Goal: Information Seeking & Learning: Learn about a topic

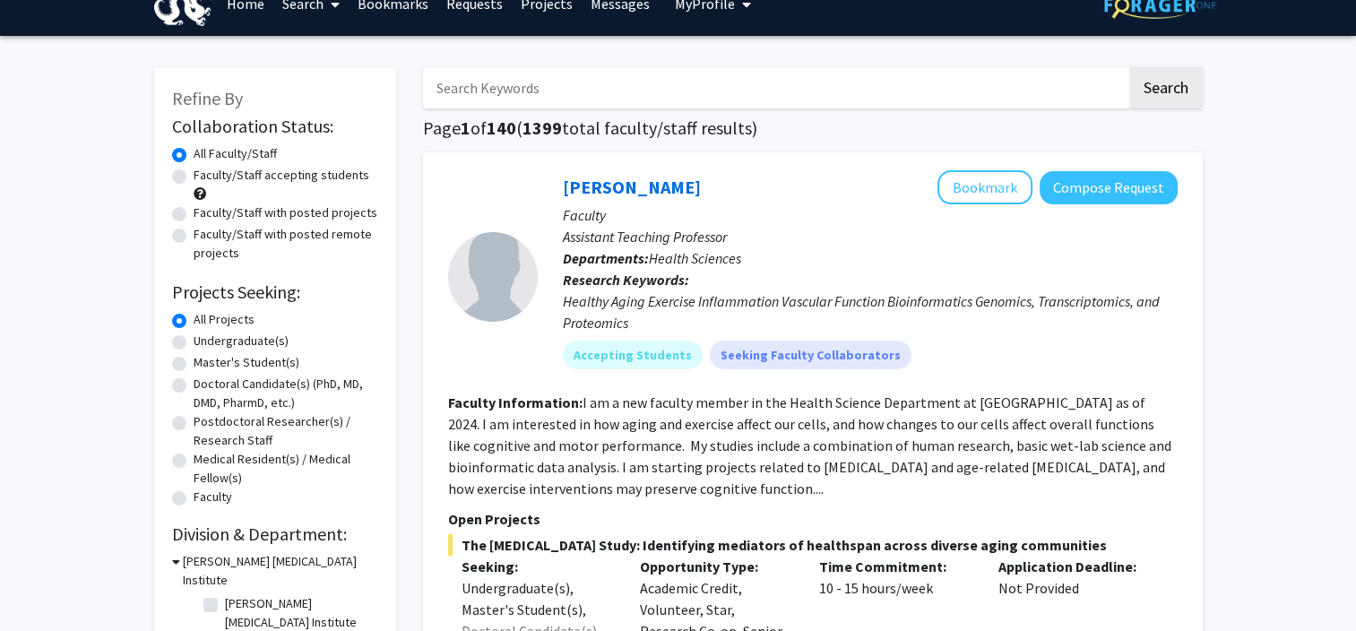
scroll to position [21, 0]
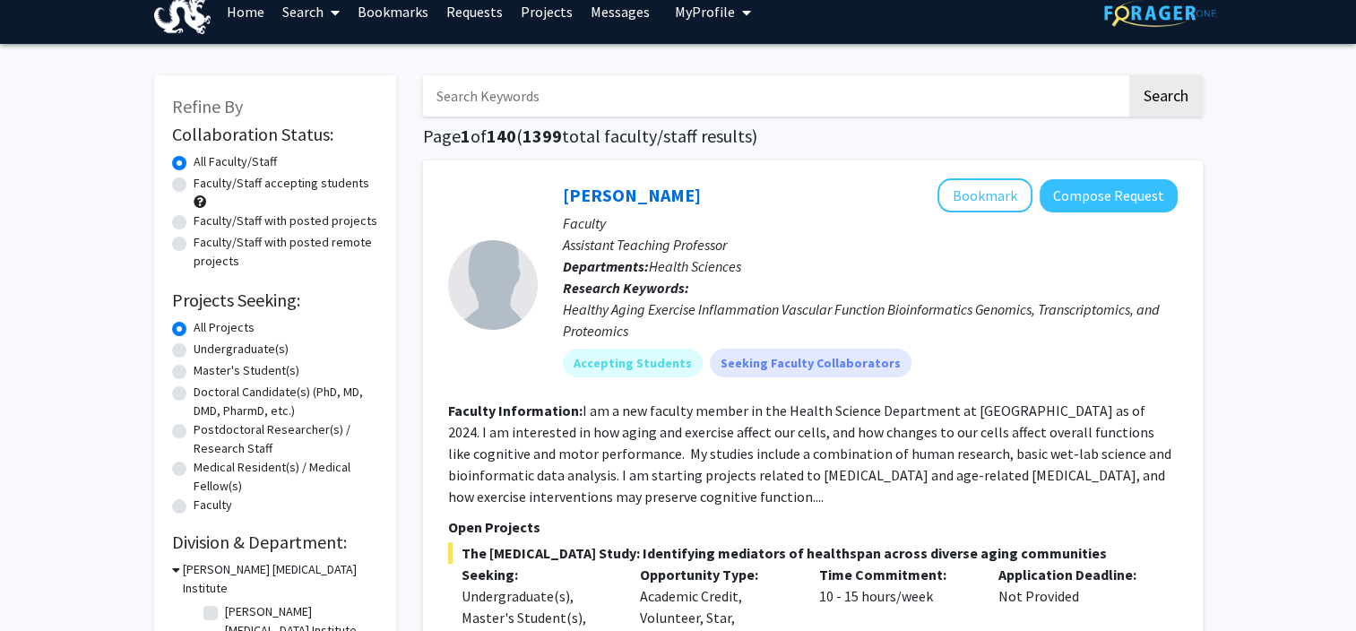
click at [238, 350] on label "Undergraduate(s)" at bounding box center [241, 349] width 95 height 19
click at [205, 350] on input "Undergraduate(s)" at bounding box center [200, 346] width 12 height 12
radio input "true"
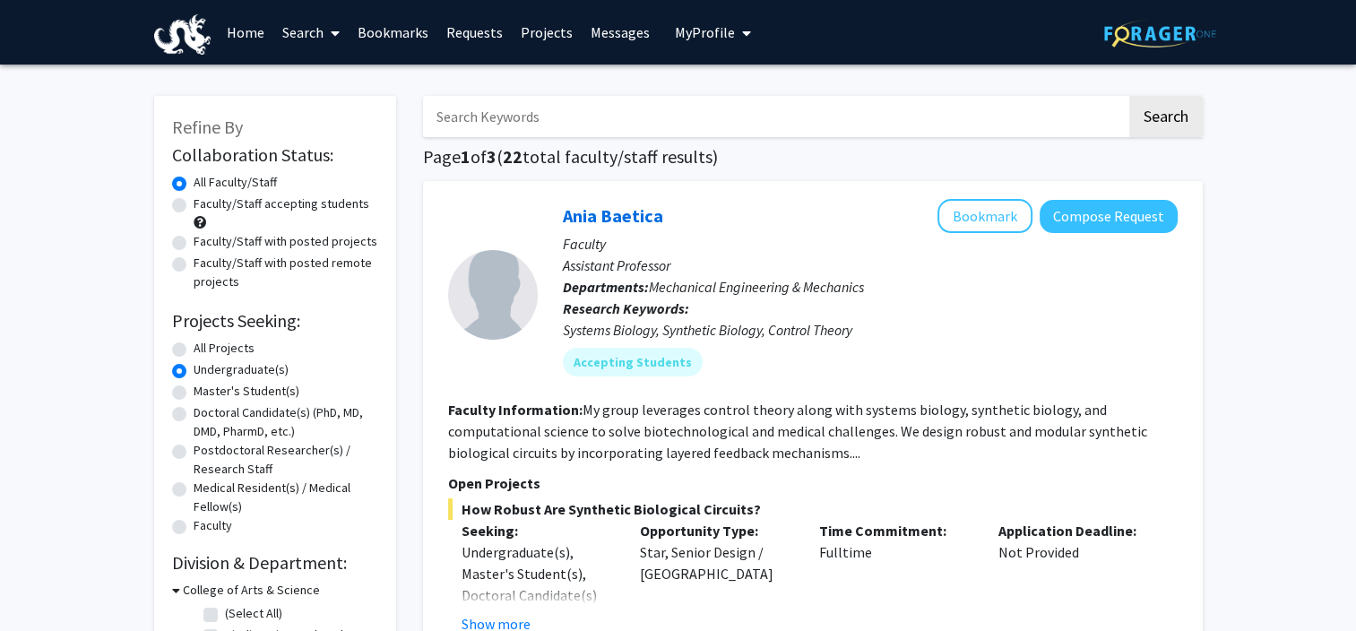
click at [272, 204] on label "Faculty/Staff accepting students" at bounding box center [282, 204] width 176 height 19
click at [205, 204] on input "Faculty/Staff accepting students" at bounding box center [200, 201] width 12 height 12
radio input "true"
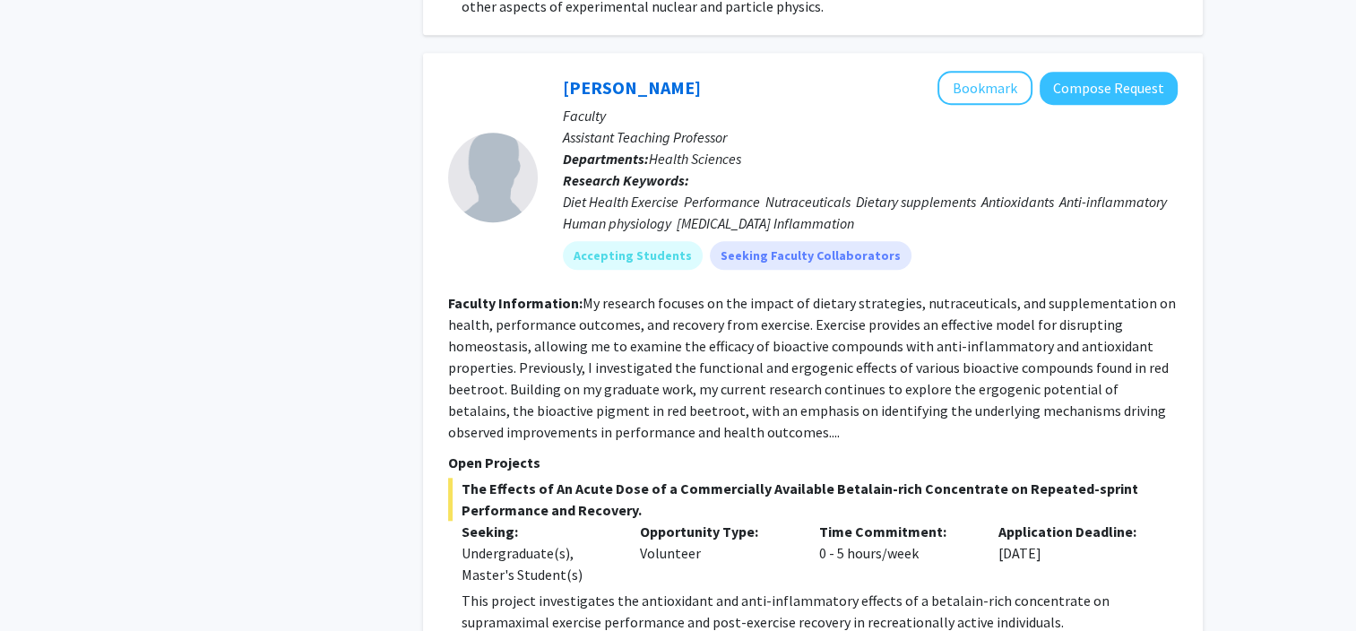
scroll to position [8608, 0]
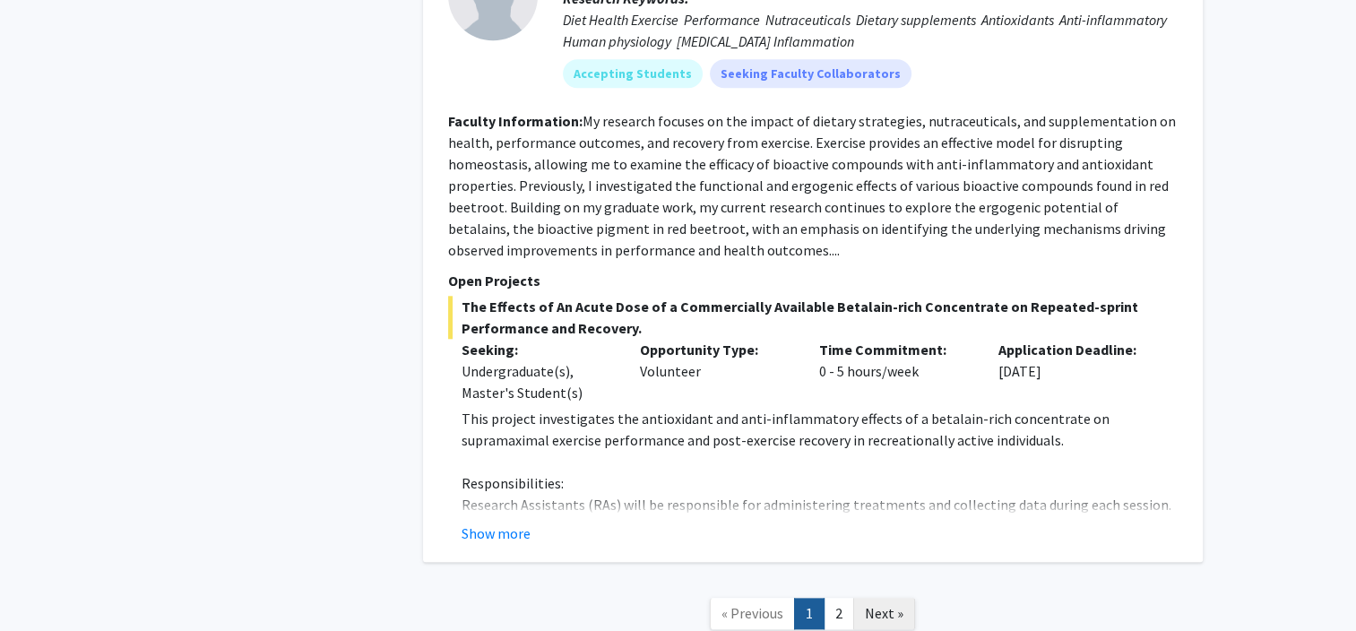
click at [893, 604] on span "Next »" at bounding box center [884, 613] width 39 height 18
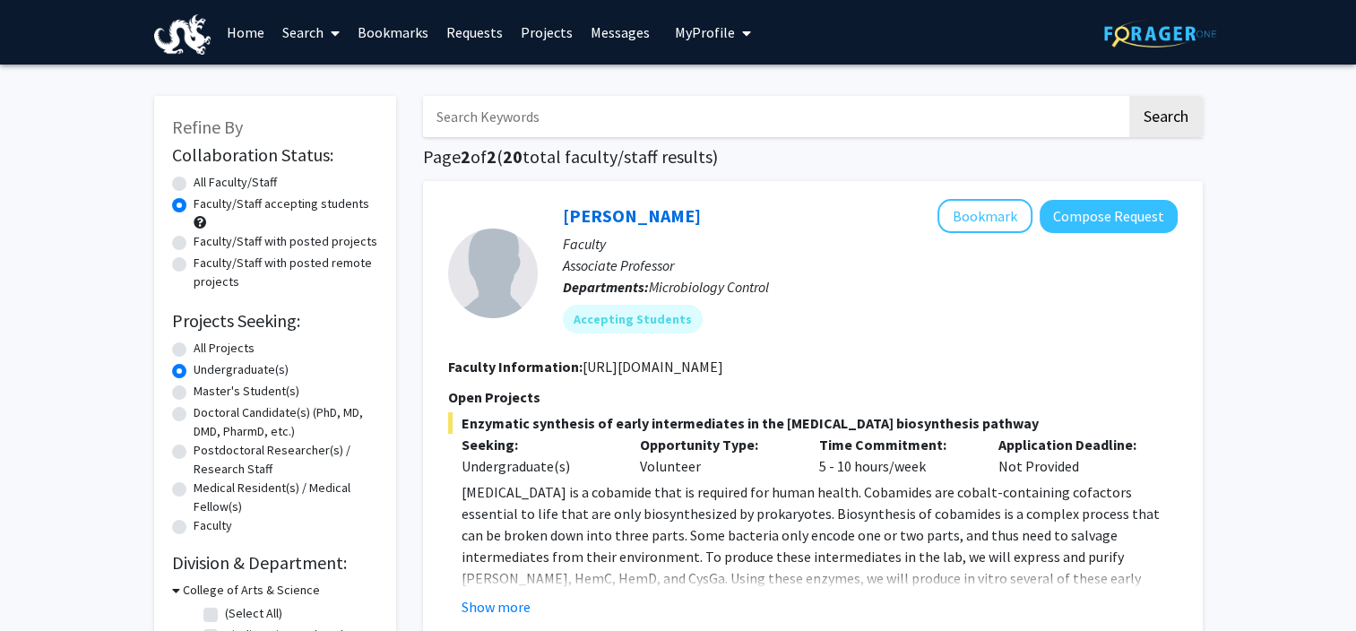
click at [233, 344] on label "All Projects" at bounding box center [224, 348] width 61 height 19
click at [205, 344] on input "All Projects" at bounding box center [200, 345] width 12 height 12
radio input "true"
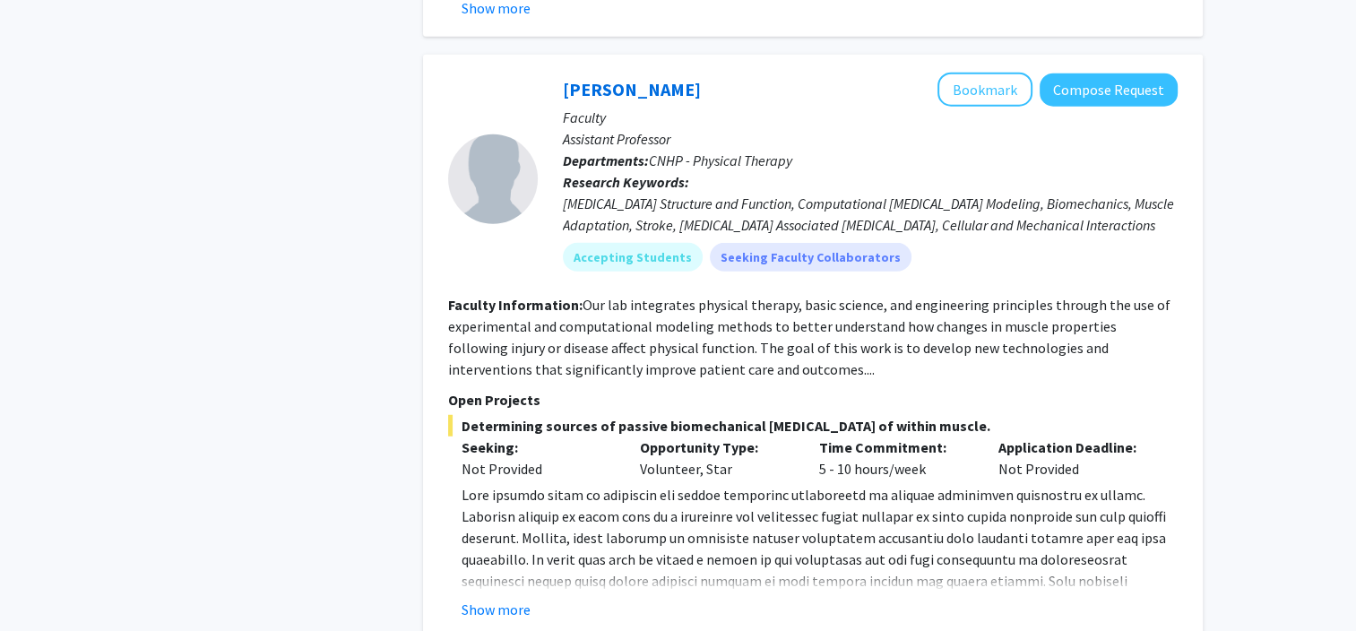
scroll to position [4729, 0]
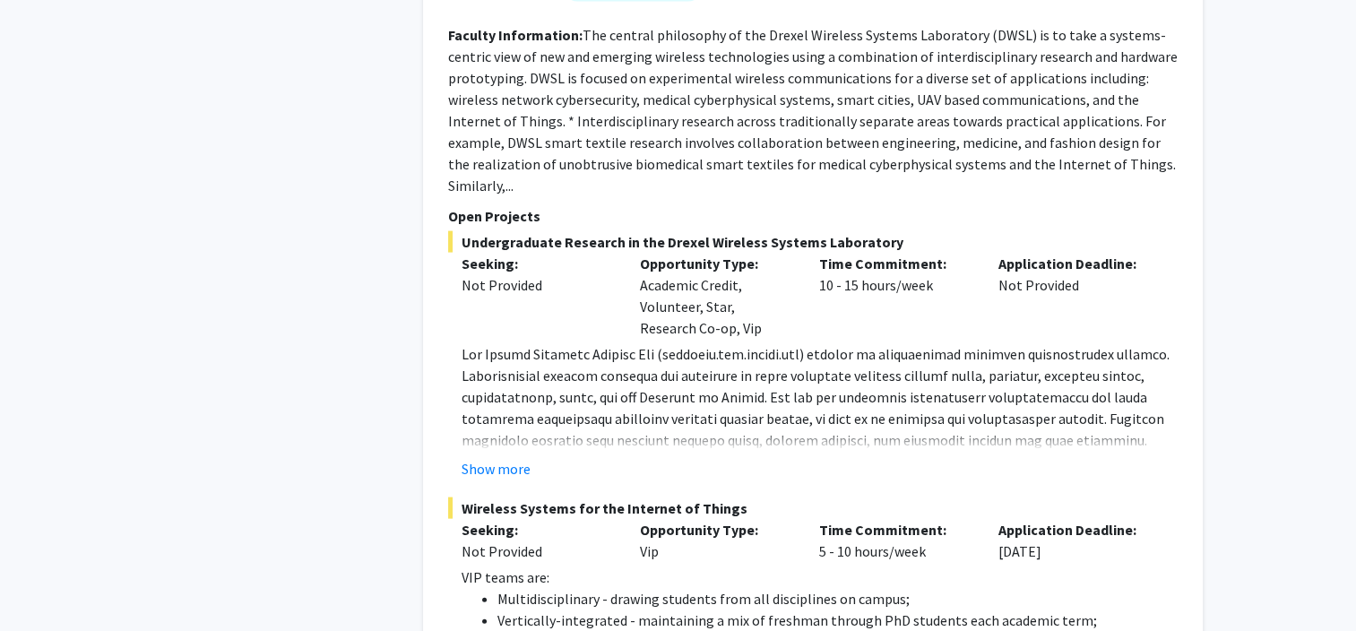
scroll to position [10529, 0]
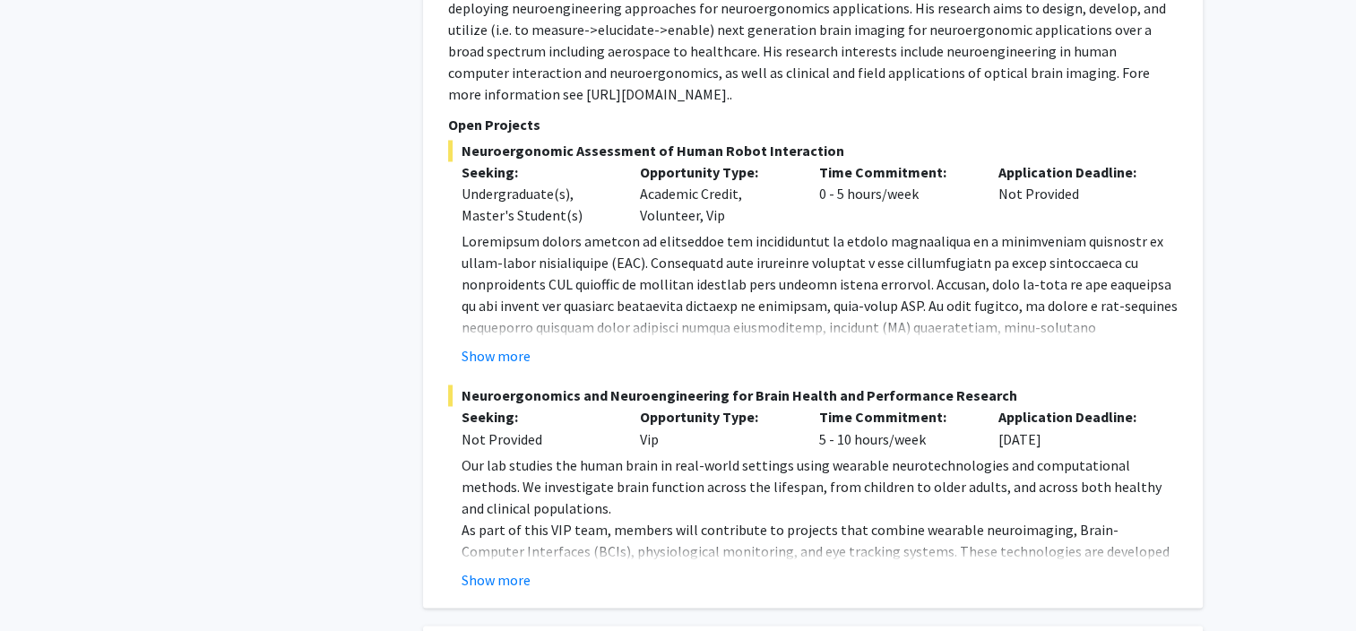
scroll to position [2979, 0]
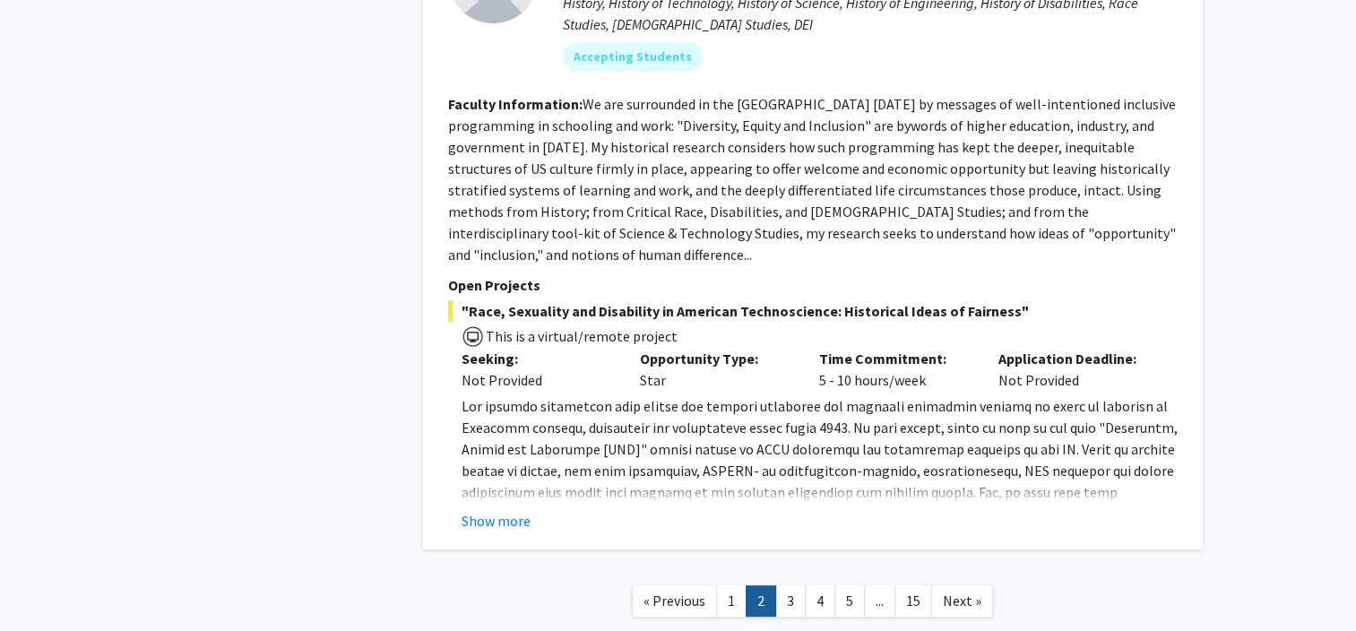
scroll to position [7336, 0]
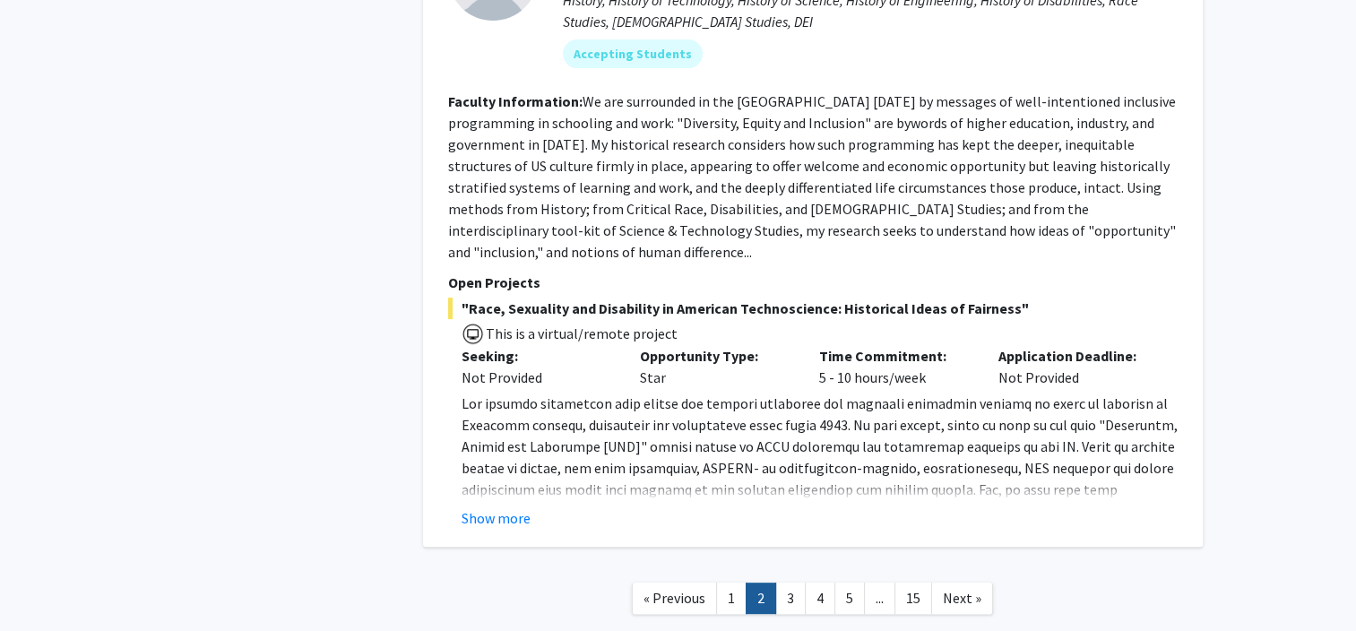
click at [963, 589] on span "Next »" at bounding box center [962, 598] width 39 height 18
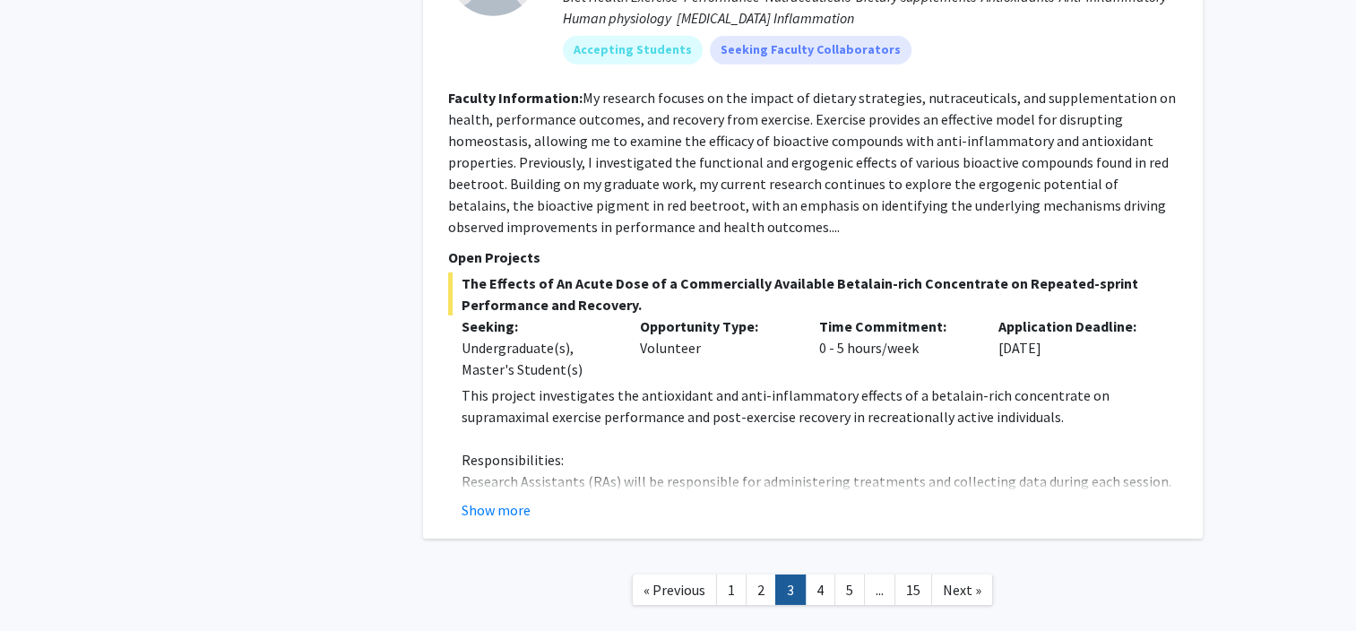
scroll to position [5864, 0]
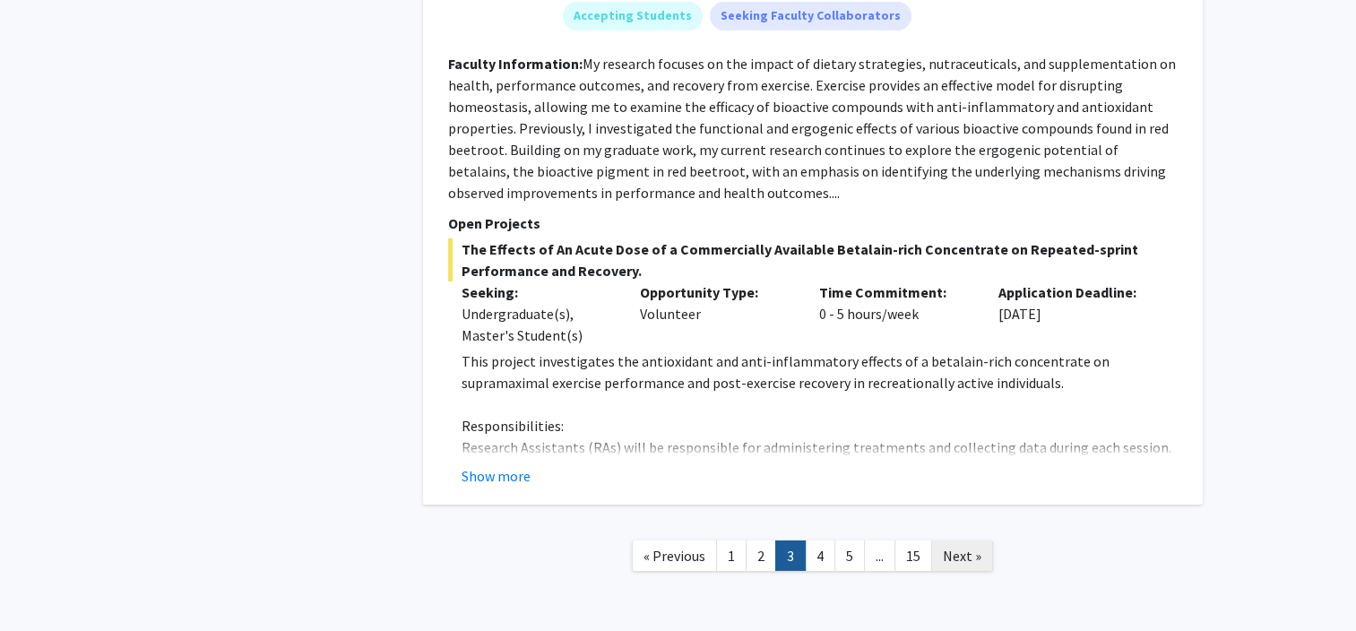
click at [974, 547] on span "Next »" at bounding box center [962, 556] width 39 height 18
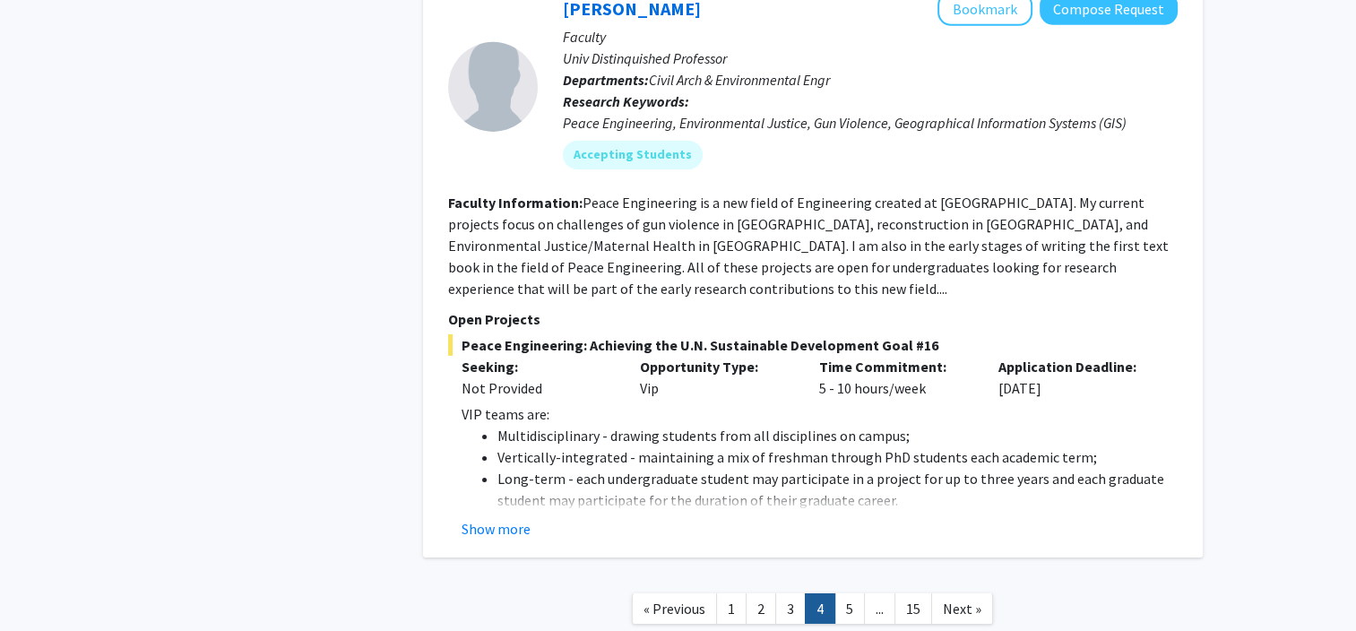
scroll to position [5878, 0]
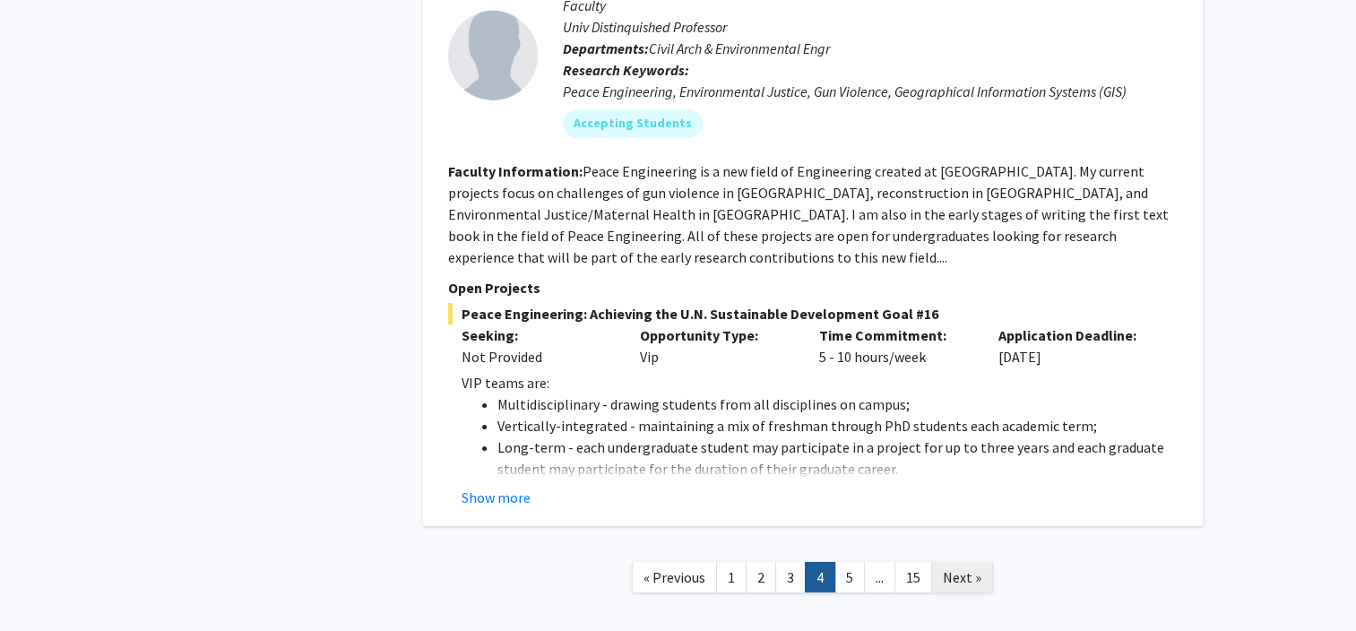
click at [974, 568] on span "Next »" at bounding box center [962, 577] width 39 height 18
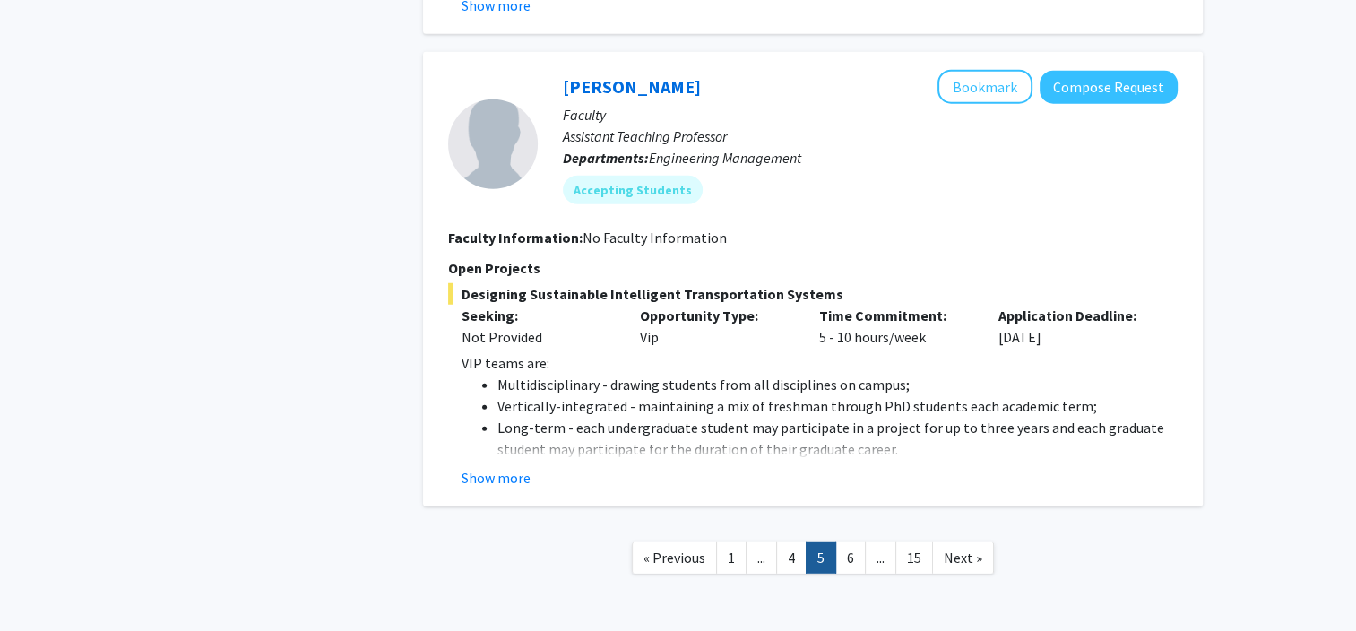
scroll to position [4856, 0]
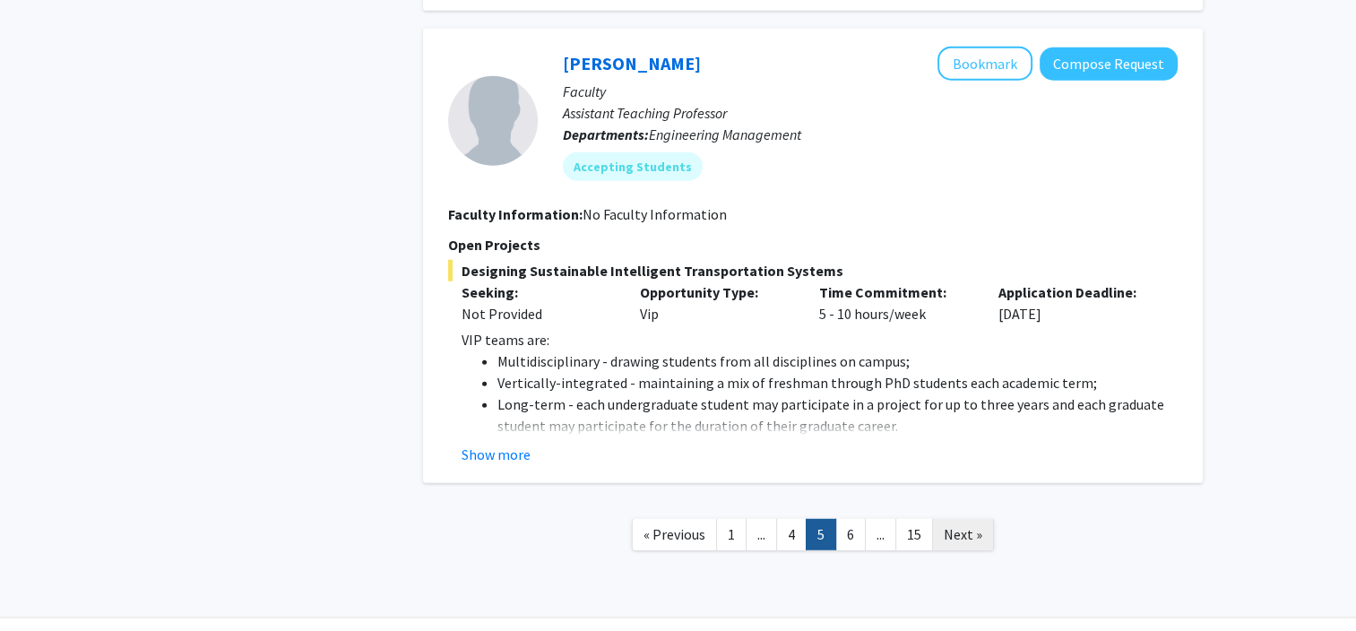
click at [972, 525] on span "Next »" at bounding box center [963, 534] width 39 height 18
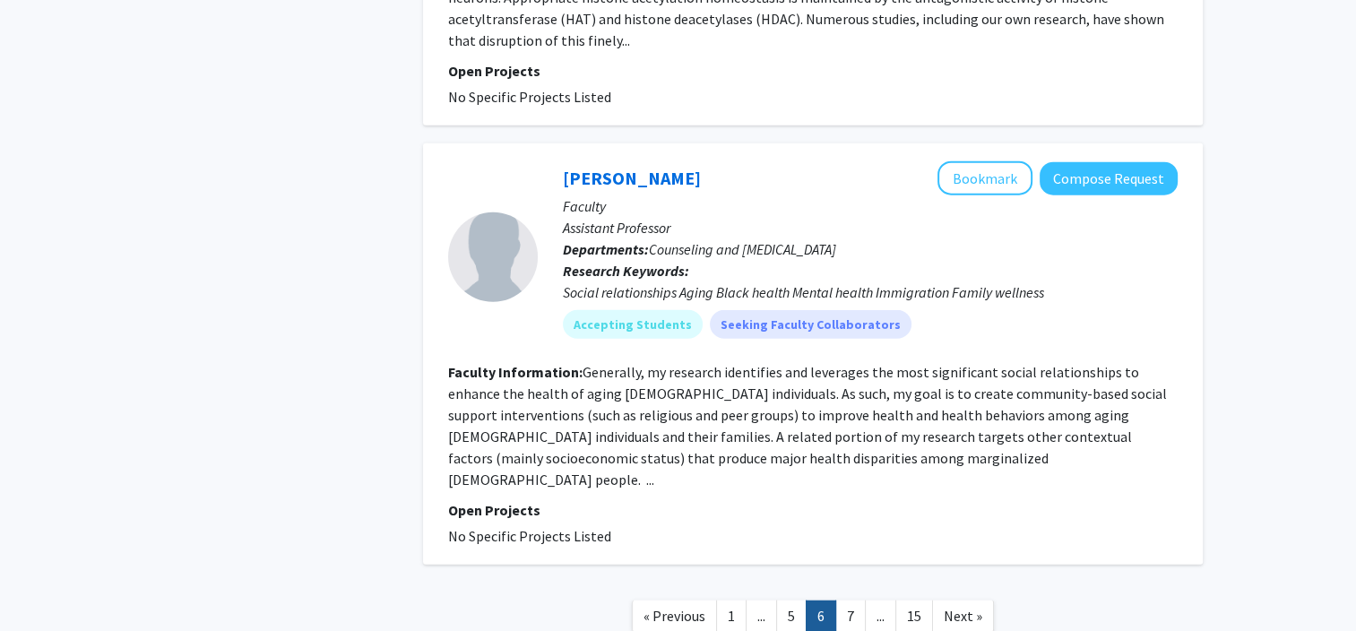
scroll to position [4419, 0]
click at [965, 605] on span "Next »" at bounding box center [963, 614] width 39 height 18
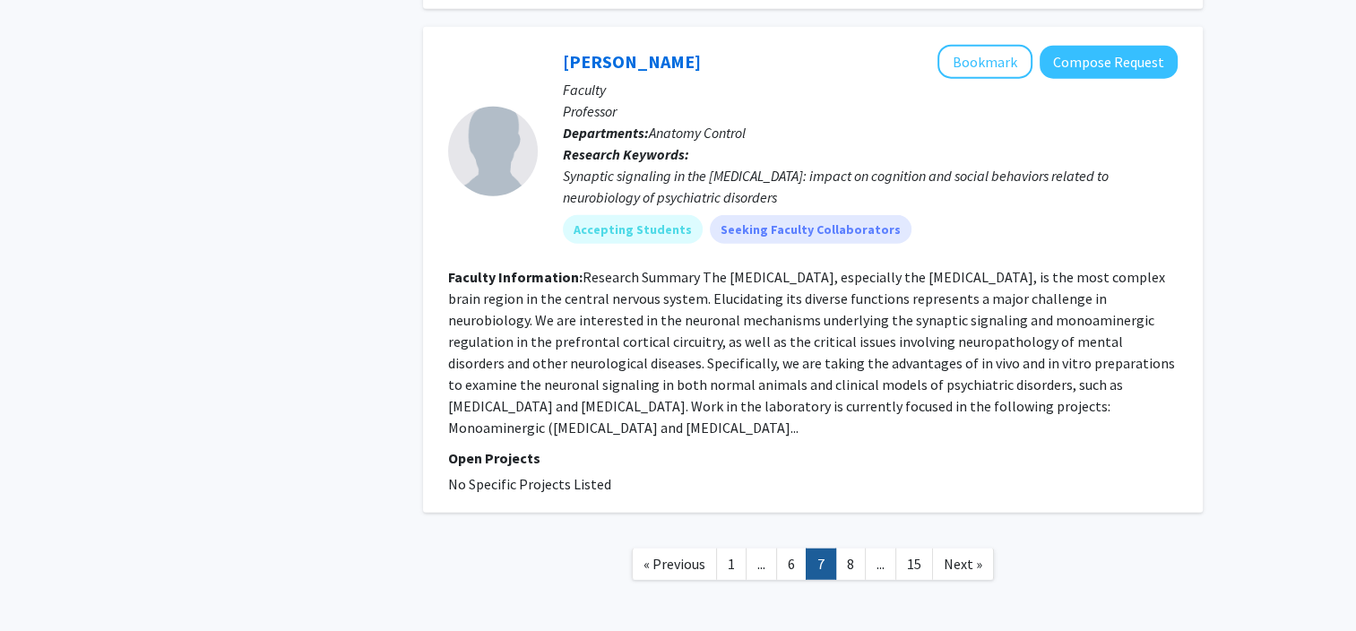
scroll to position [4449, 0]
click at [972, 557] on span "Next »" at bounding box center [963, 566] width 39 height 18
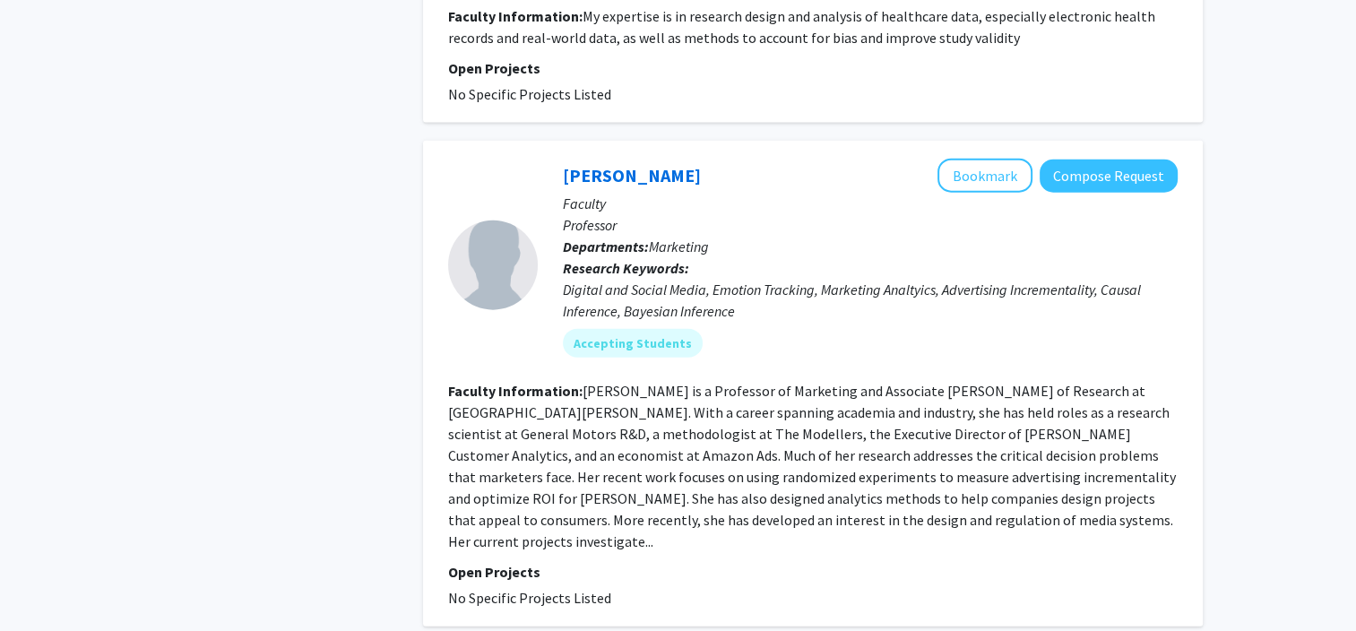
scroll to position [4116, 0]
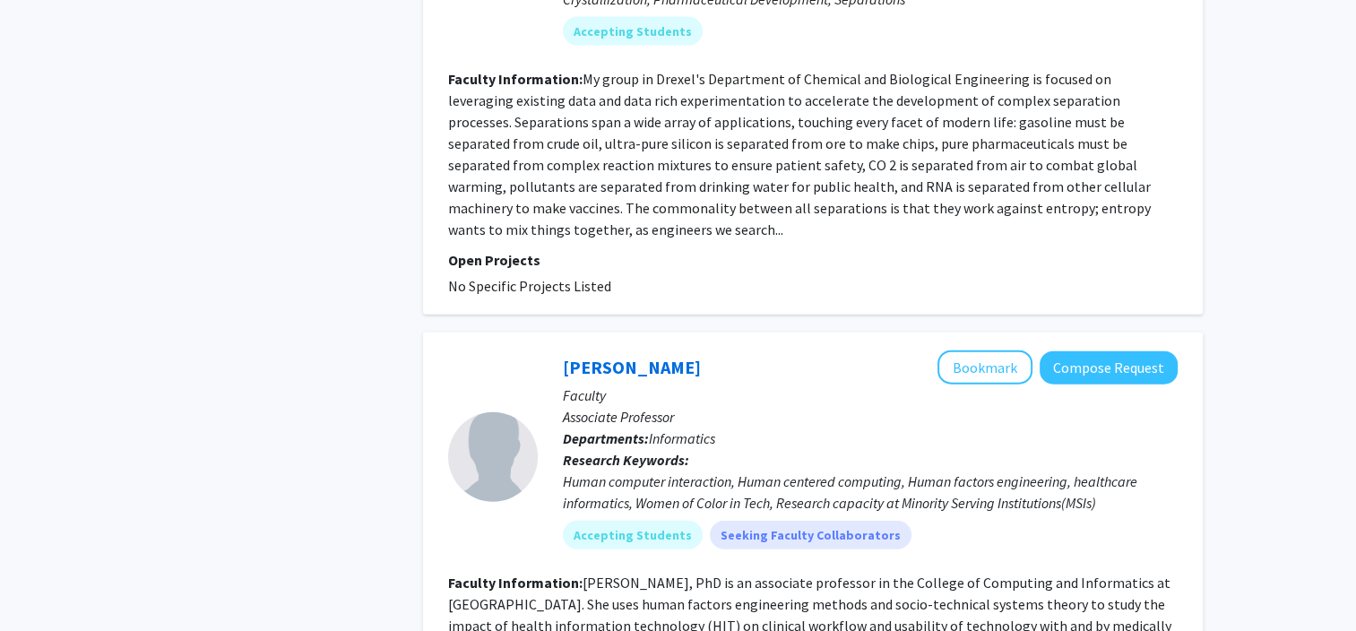
scroll to position [4308, 0]
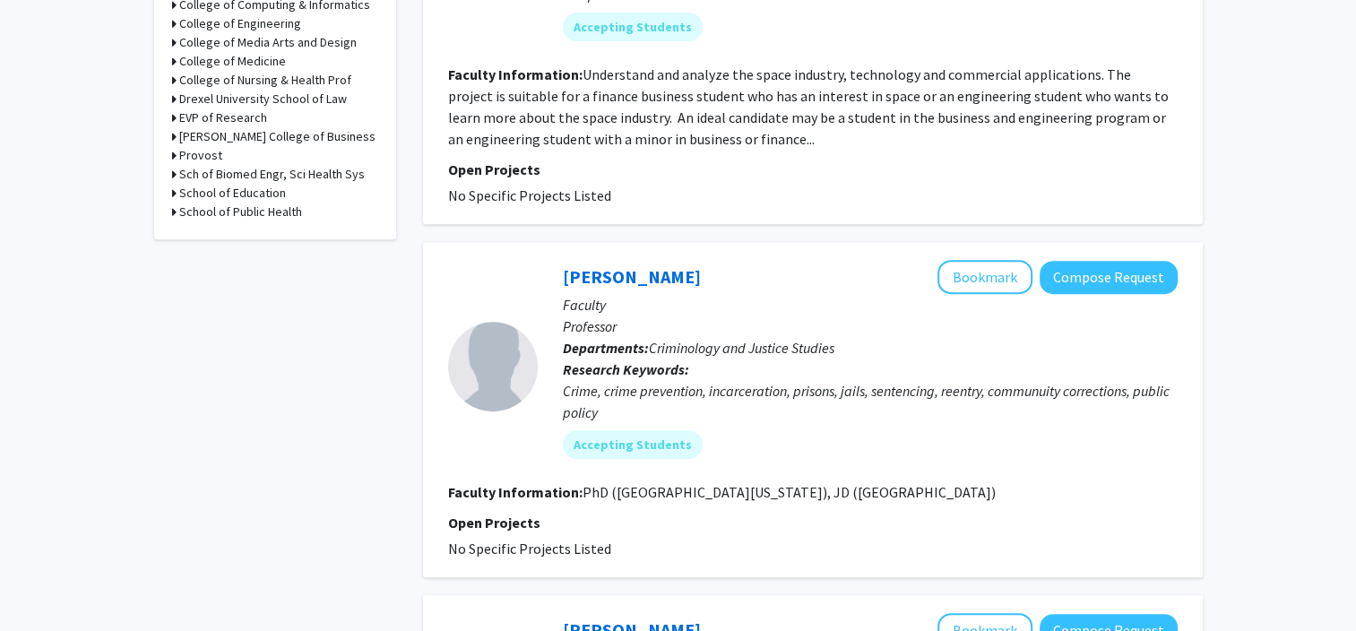
scroll to position [704, 0]
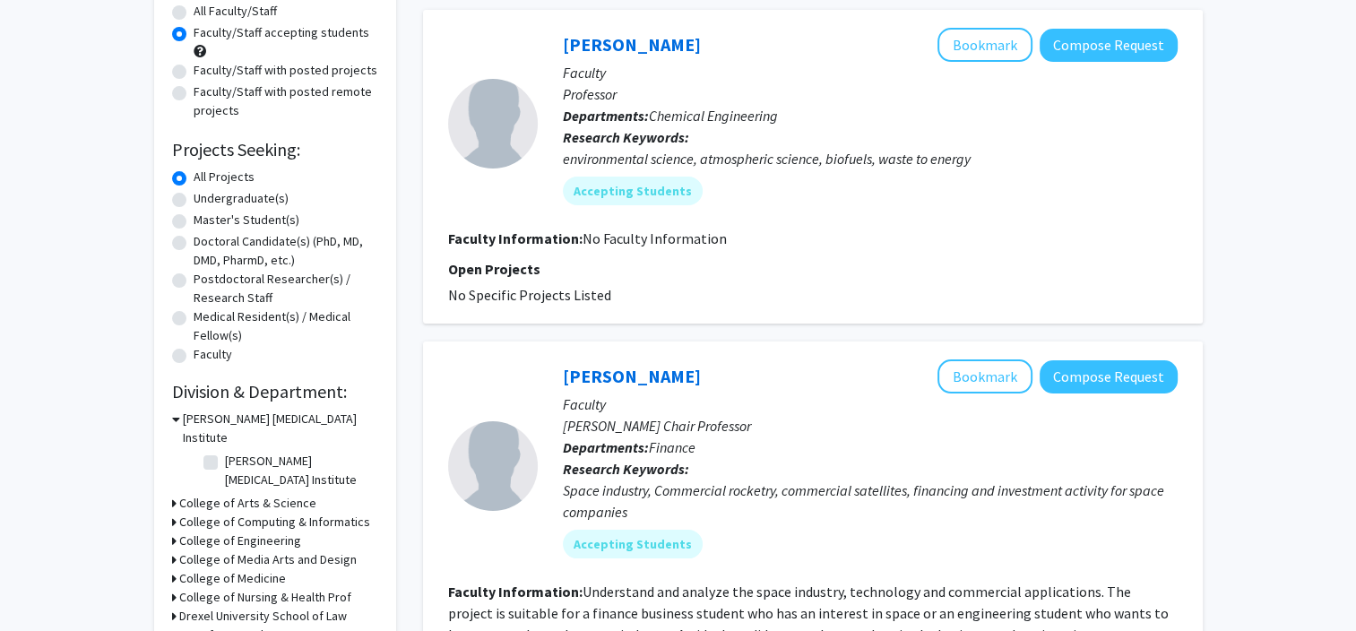
scroll to position [0, 0]
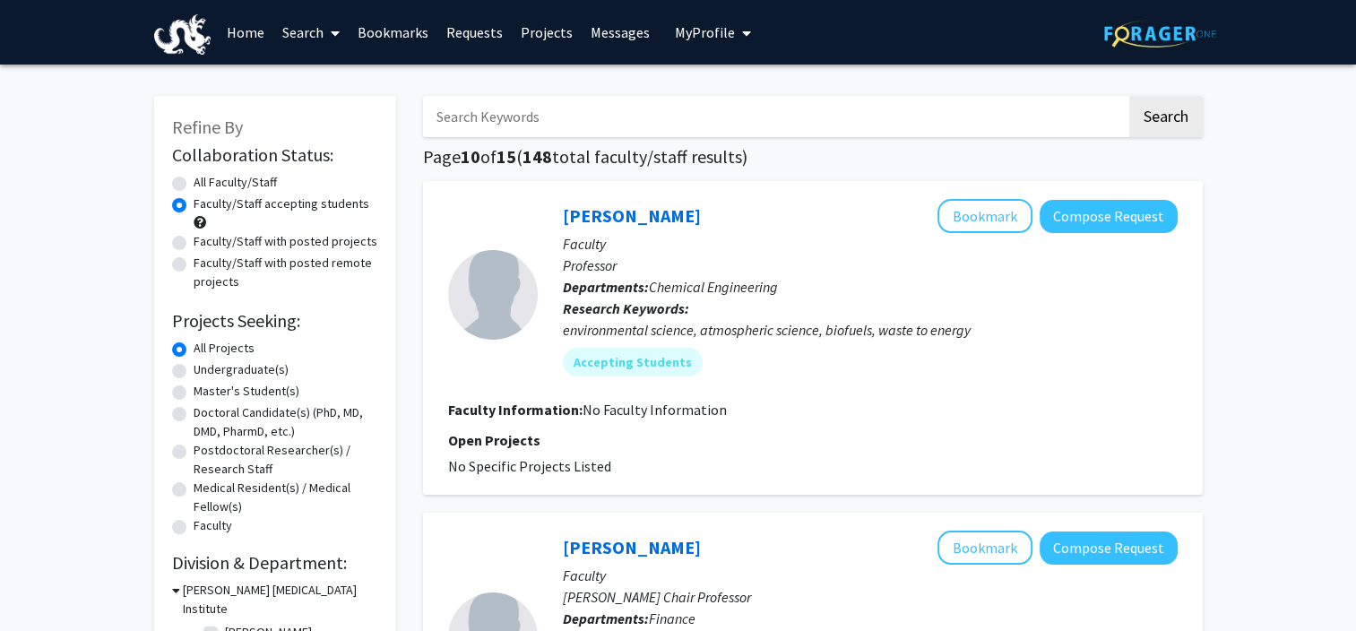
click at [526, 127] on input "Search Keywords" at bounding box center [775, 116] width 704 height 41
type input "forensics"
click at [1129, 96] on button "Search" at bounding box center [1166, 116] width 74 height 41
radio input "true"
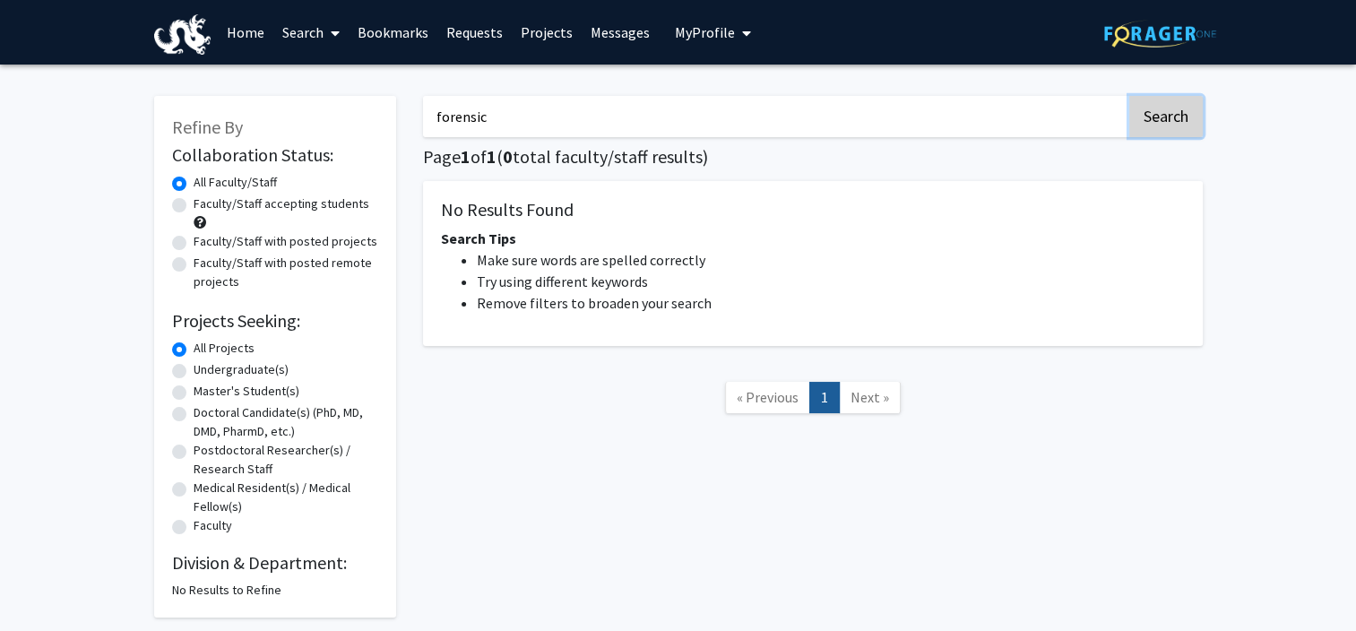
click at [1167, 108] on button "Search" at bounding box center [1166, 116] width 74 height 41
drag, startPoint x: 601, startPoint y: 113, endPoint x: 452, endPoint y: 101, distance: 150.1
click at [522, 114] on input "forensic" at bounding box center [775, 116] width 704 height 41
type input "f"
click at [428, 93] on div "Search Page 1 of 1 ( 0 total faculty/staff results) No Results Found Search Tip…" at bounding box center [813, 348] width 807 height 540
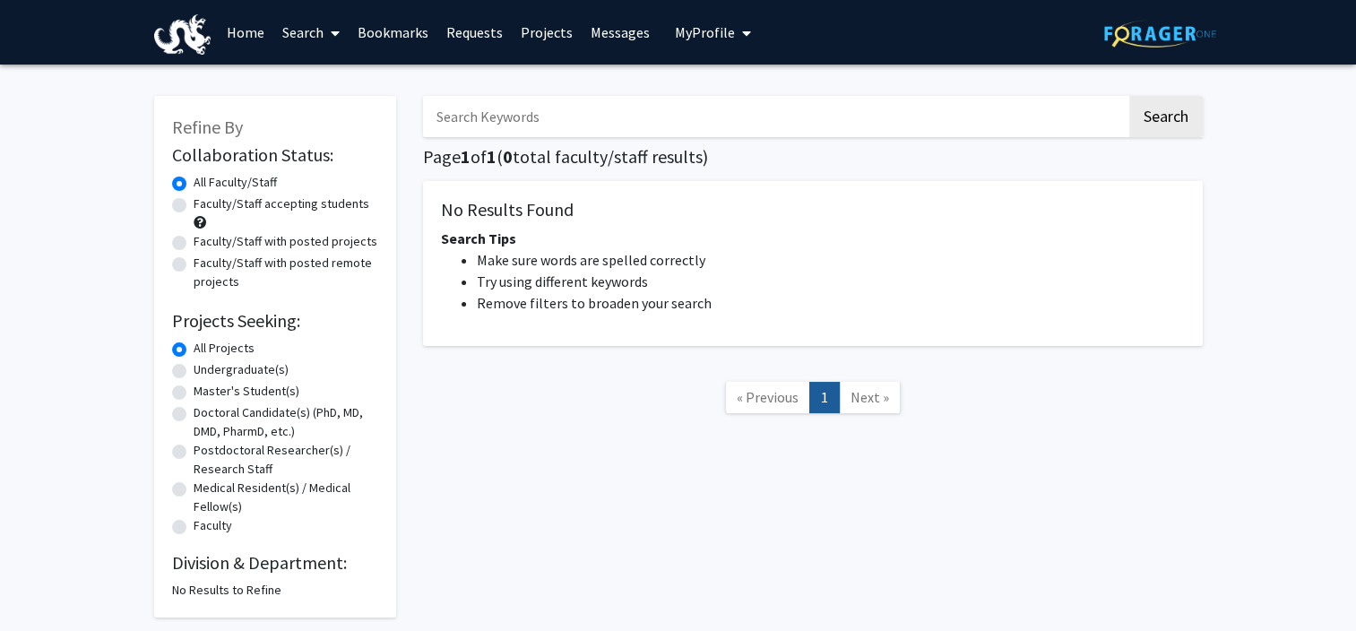
click at [486, 124] on input "Search Keywords" at bounding box center [775, 116] width 704 height 41
type input "DNA analysis"
click at [1129, 96] on button "Search" at bounding box center [1166, 116] width 74 height 41
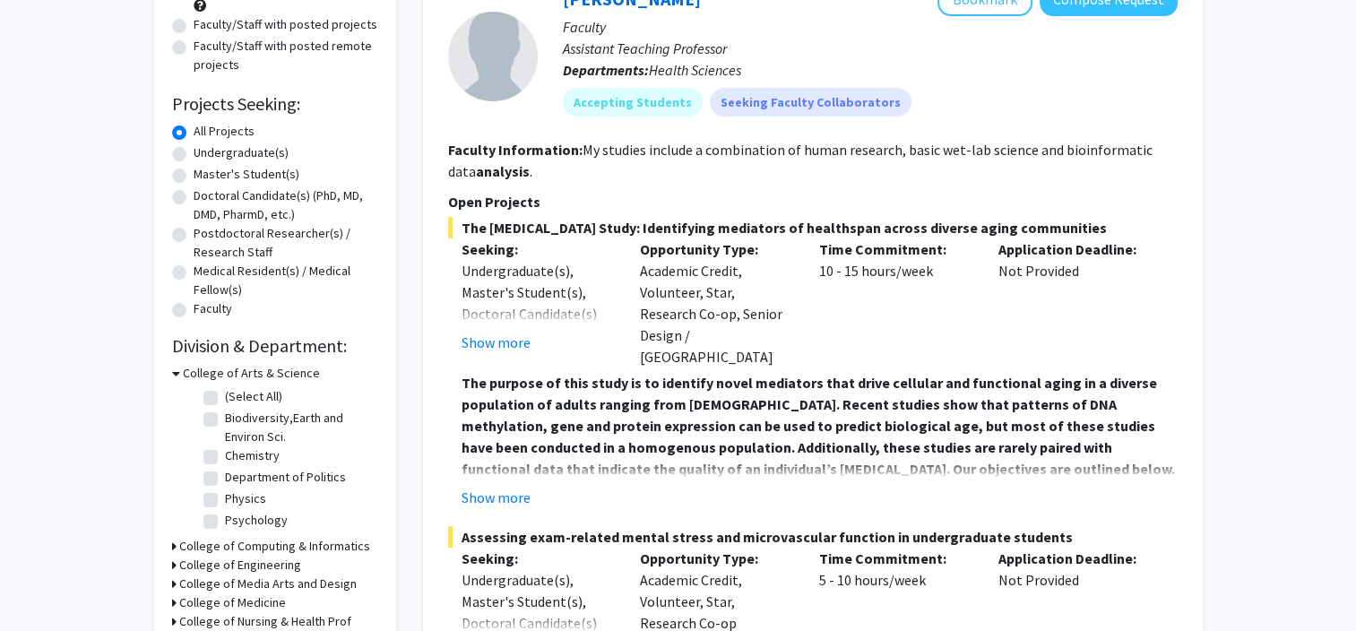
scroll to position [226, 0]
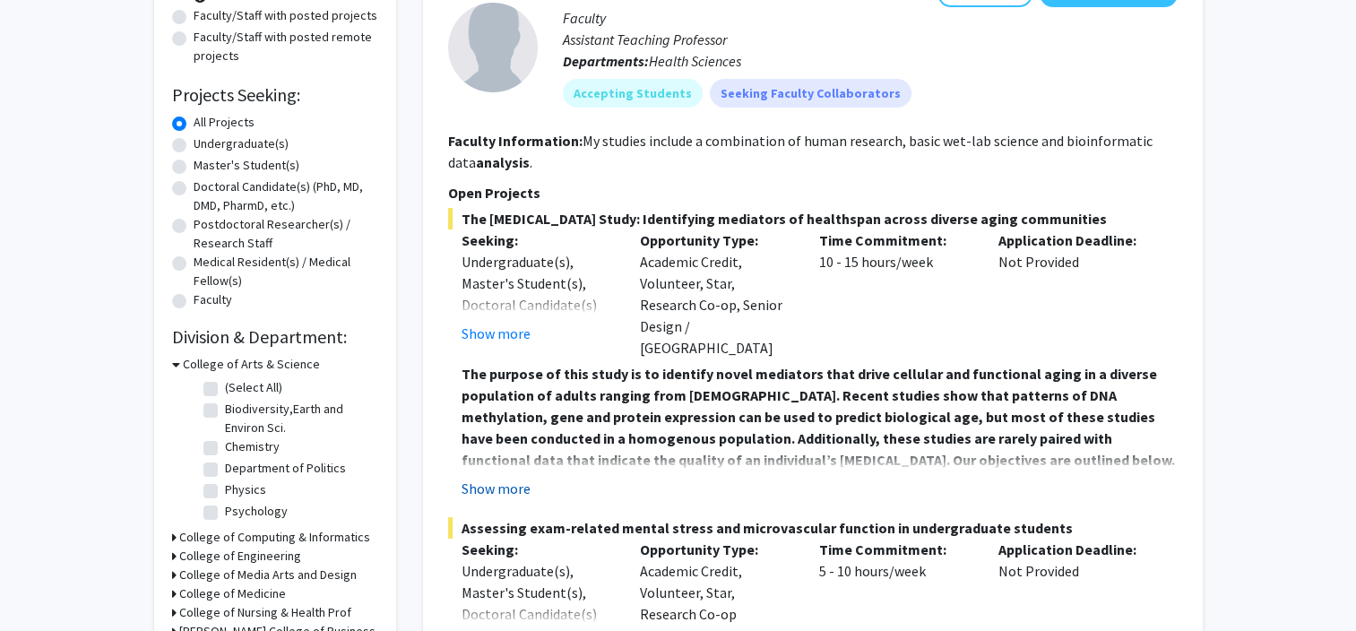
click at [503, 482] on button "Show more" at bounding box center [496, 489] width 69 height 22
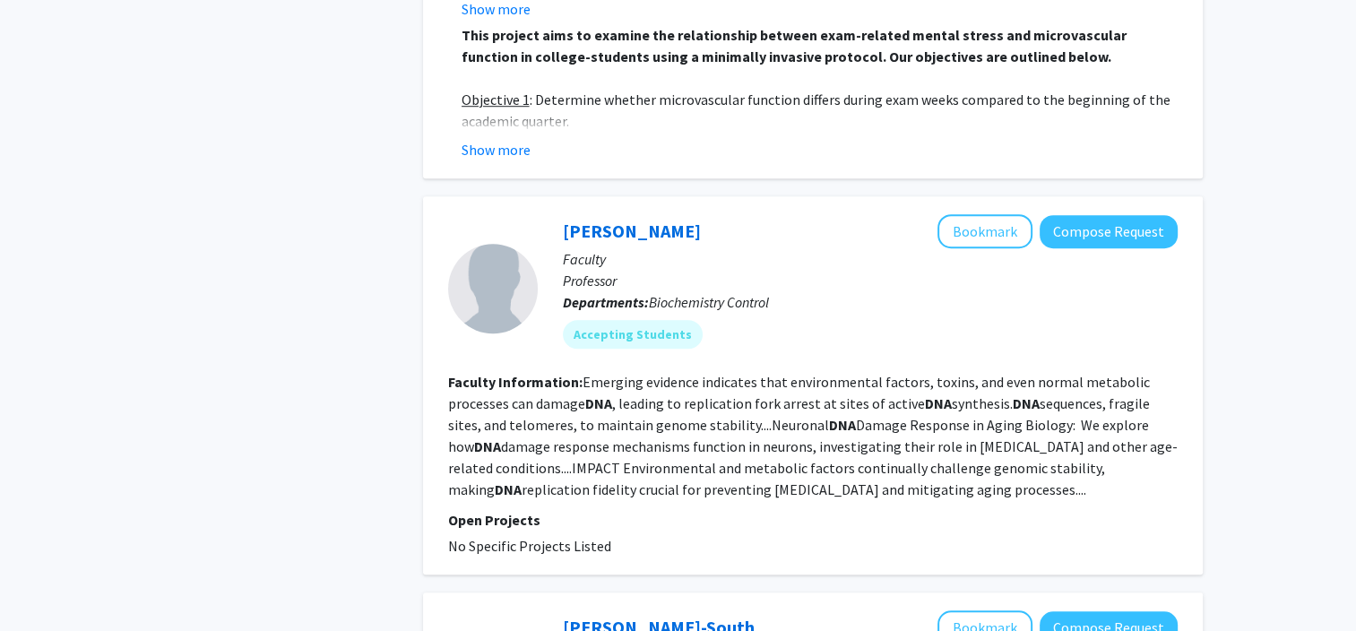
scroll to position [1284, 0]
